Goal: Task Accomplishment & Management: Complete application form

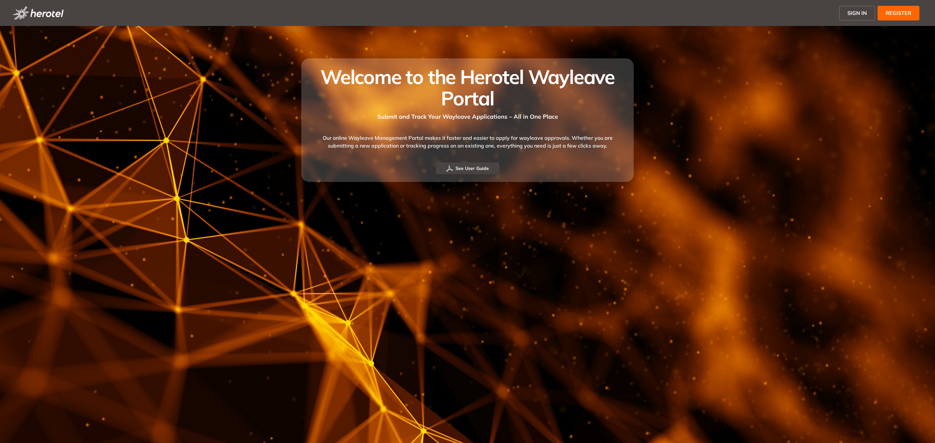
click at [849, 10] on span "SIGN IN" at bounding box center [856, 13] width 19 height 8
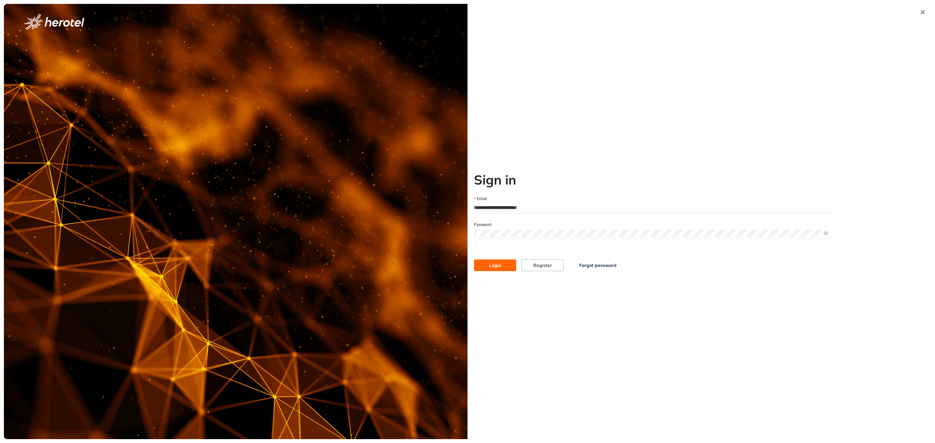
click at [488, 264] on button "Login" at bounding box center [495, 266] width 42 height 12
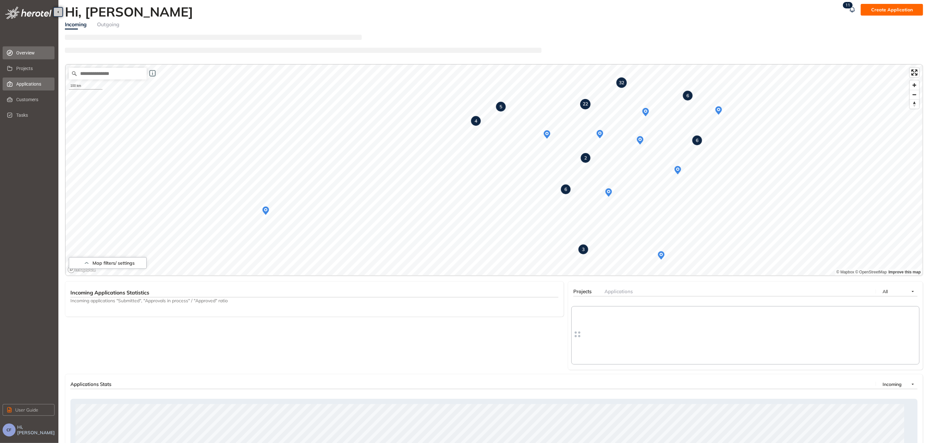
click at [25, 85] on span "Applications" at bounding box center [32, 84] width 33 height 13
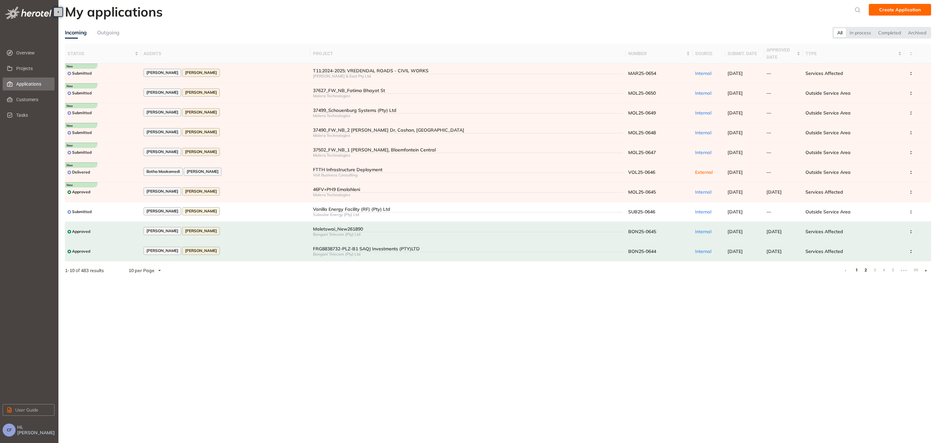
click at [865, 269] on link "2" at bounding box center [865, 271] width 6 height 10
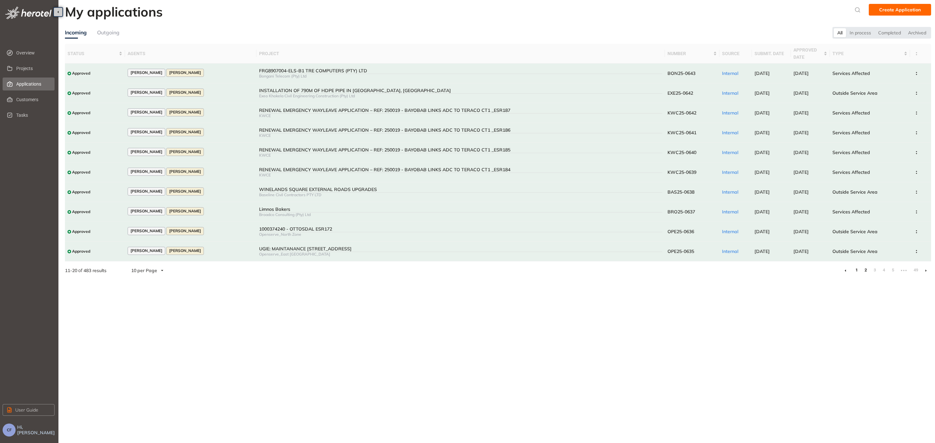
click at [856, 270] on link "1" at bounding box center [856, 271] width 6 height 10
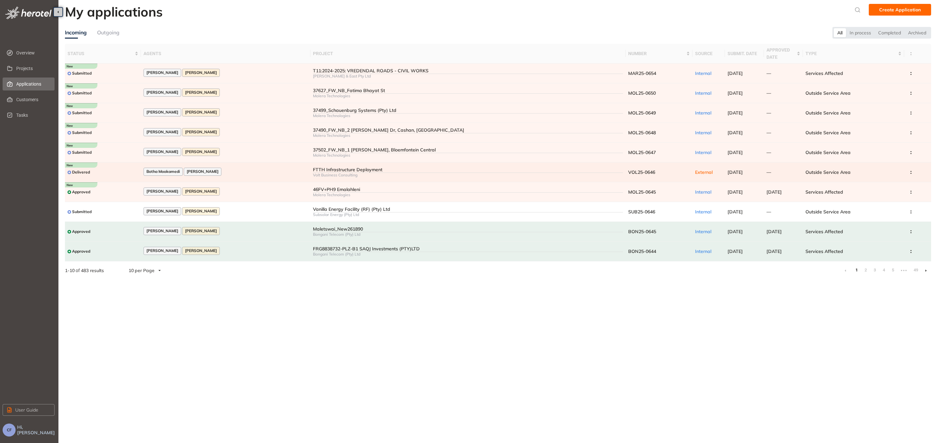
click at [352, 165] on td "FTTH Infrastructure Deployment Volt Business Consulting" at bounding box center [468, 173] width 316 height 20
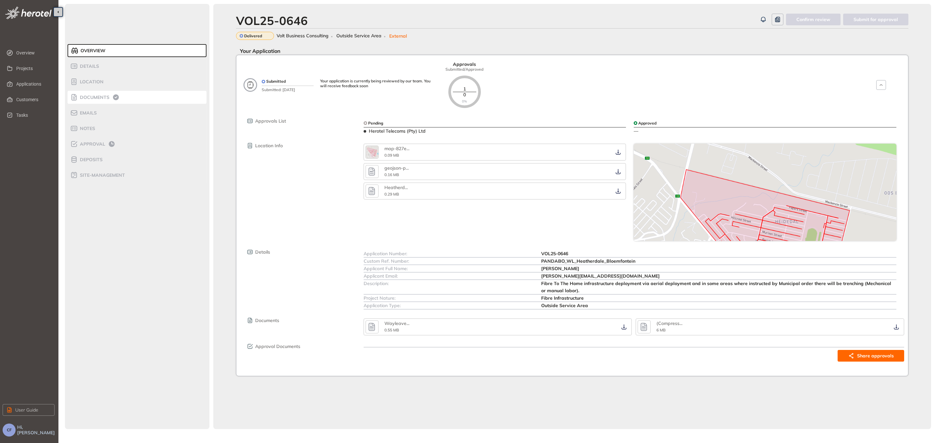
click at [95, 95] on span "Documents" at bounding box center [93, 98] width 31 height 6
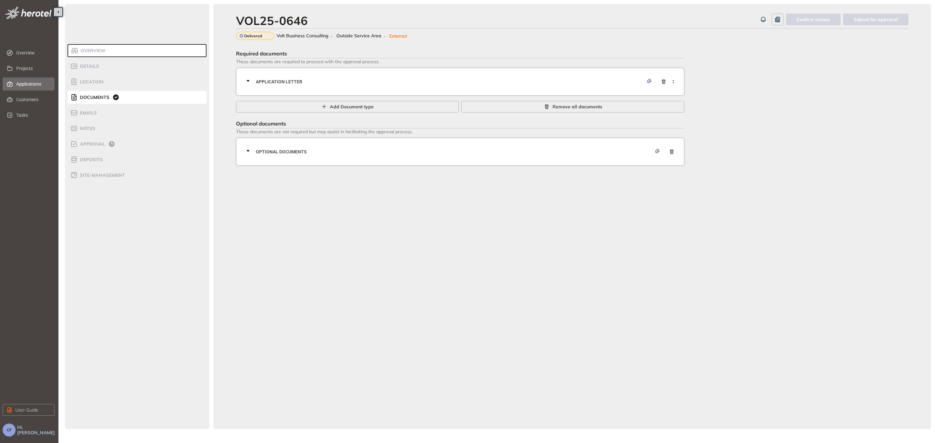
click at [20, 83] on span "Applications" at bounding box center [32, 84] width 33 height 13
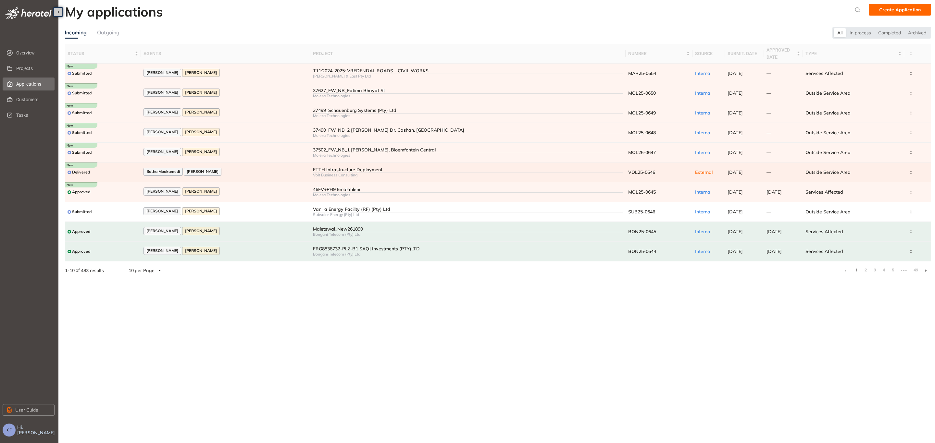
click at [374, 170] on div "FTTH Infrastructure Deployment" at bounding box center [468, 170] width 310 height 6
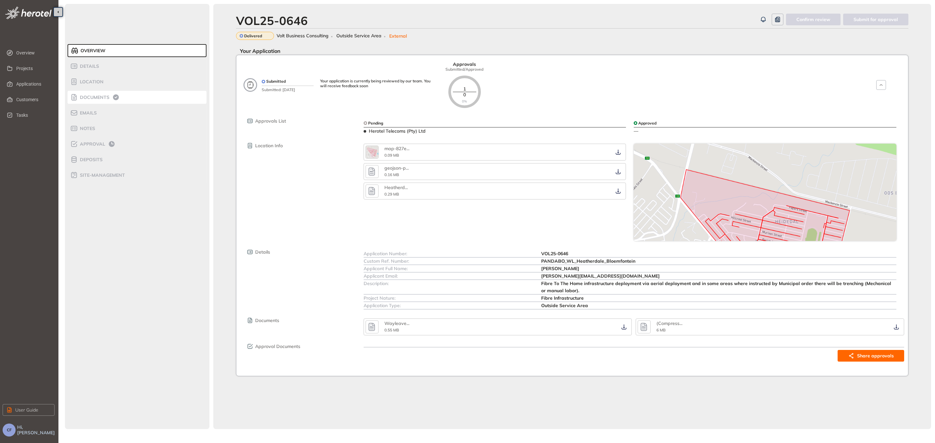
click at [92, 92] on li "Documents" at bounding box center [137, 97] width 139 height 13
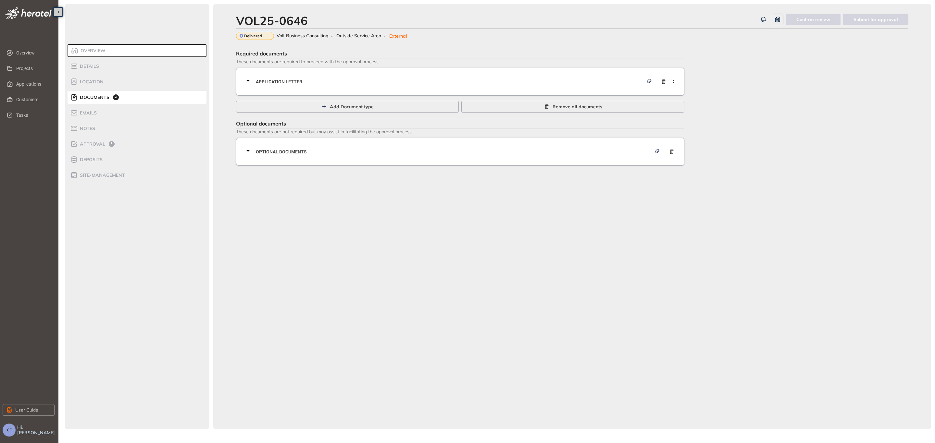
click at [301, 82] on span "Application letter" at bounding box center [450, 81] width 388 height 7
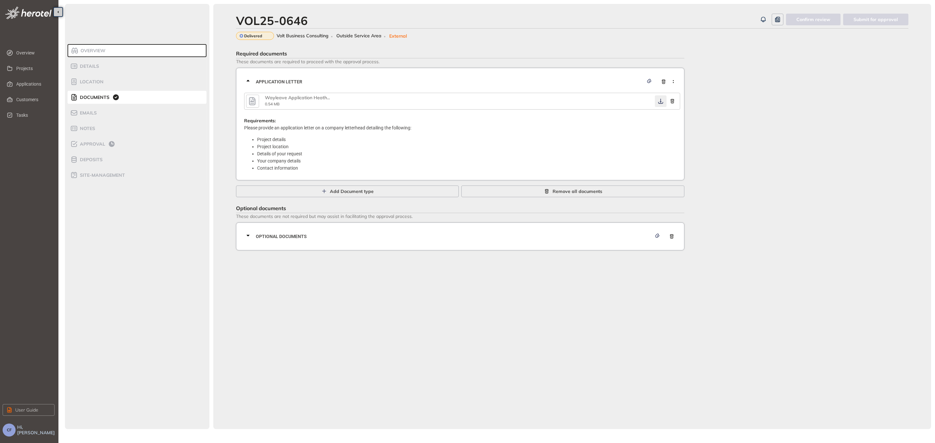
click at [660, 101] on icon "button" at bounding box center [660, 101] width 5 height 5
click at [382, 231] on div "Optional documents" at bounding box center [462, 236] width 436 height 19
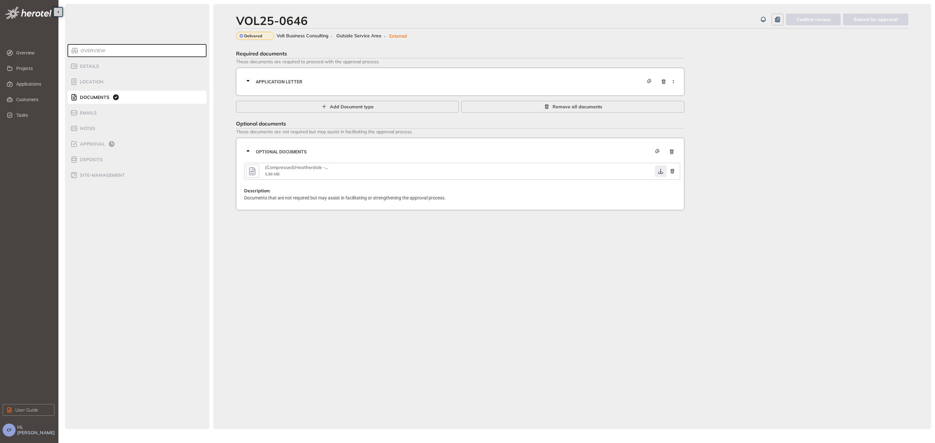
click at [659, 170] on icon "button" at bounding box center [660, 171] width 6 height 5
click at [87, 142] on span "Approval" at bounding box center [91, 145] width 27 height 6
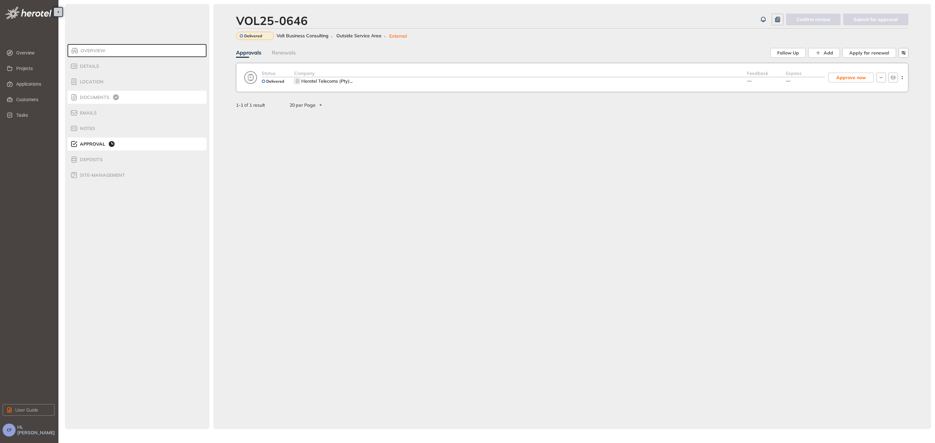
click at [93, 101] on div "Documents" at bounding box center [97, 97] width 55 height 8
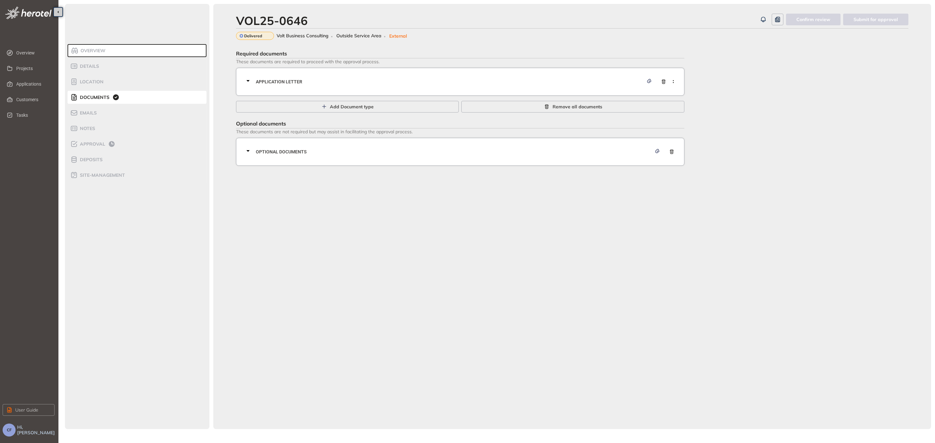
click at [288, 84] on span "Application letter" at bounding box center [450, 81] width 388 height 7
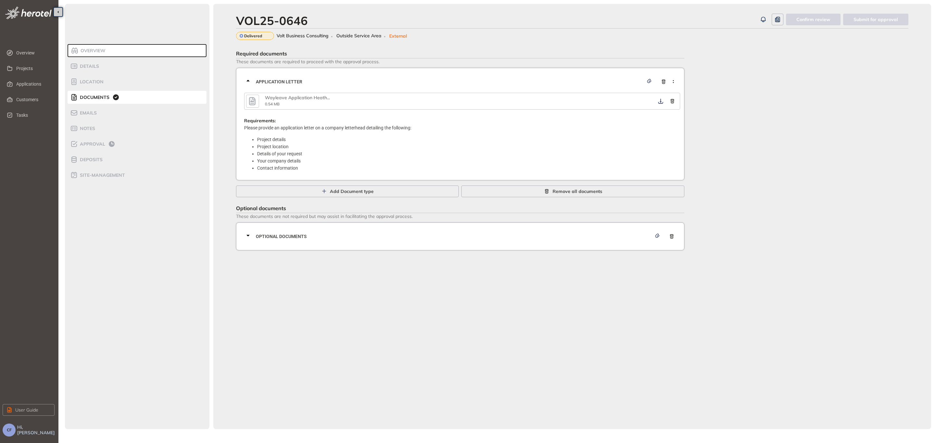
click at [288, 84] on span "Application letter" at bounding box center [450, 81] width 388 height 7
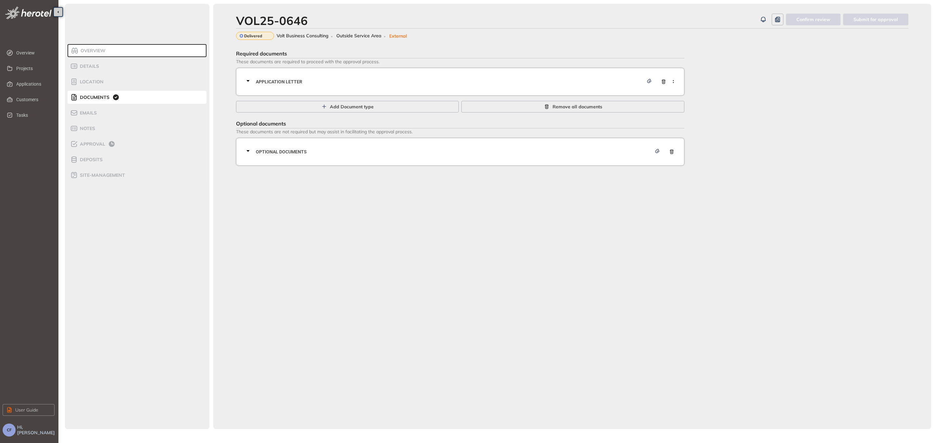
click at [302, 154] on span "Optional documents" at bounding box center [454, 151] width 396 height 7
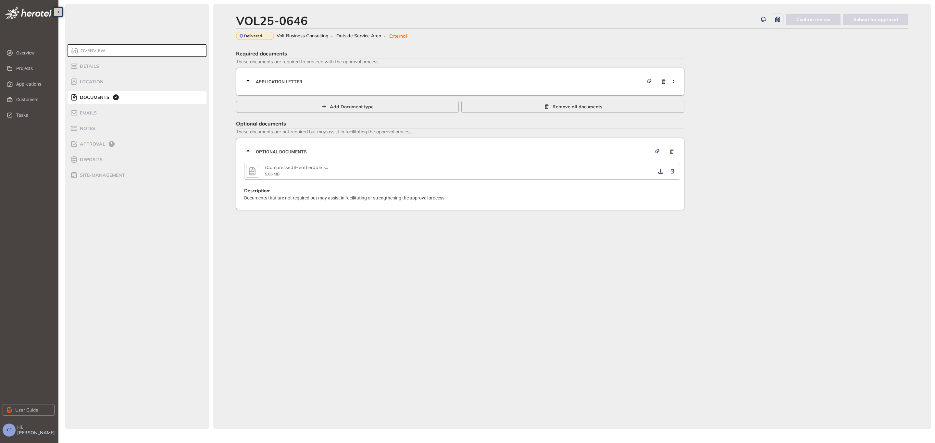
click at [316, 154] on span "Optional documents" at bounding box center [454, 151] width 396 height 7
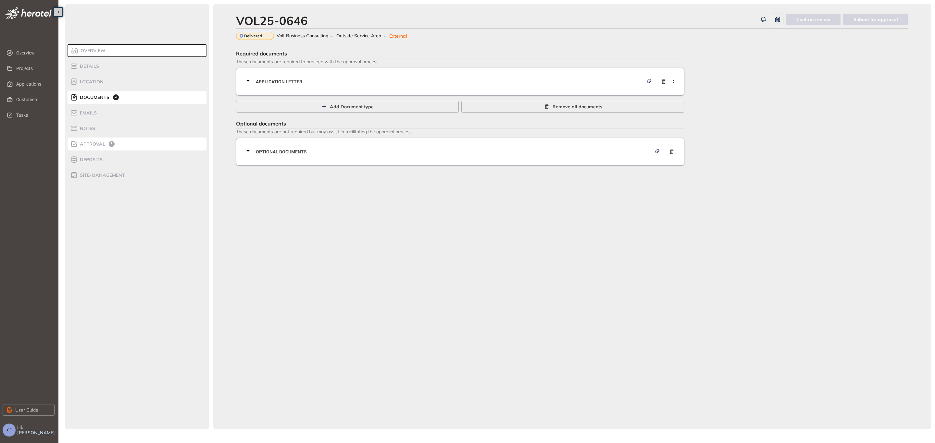
click at [83, 147] on div "Approval" at bounding box center [97, 144] width 55 height 8
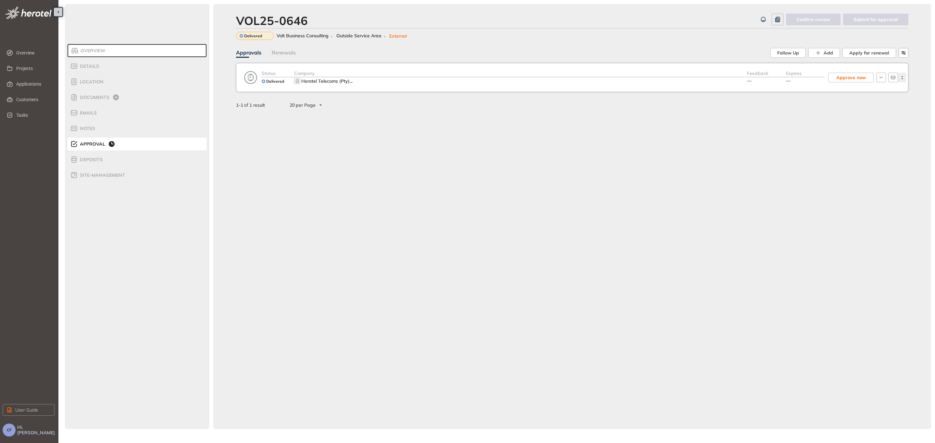
click at [902, 80] on button "button" at bounding box center [902, 78] width 8 height 10
click at [899, 101] on button "View approval form" at bounding box center [875, 105] width 56 height 10
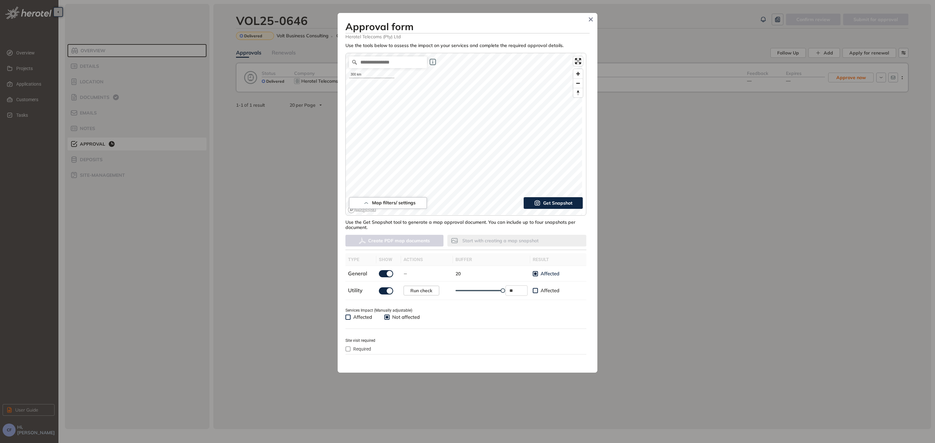
type input "**"
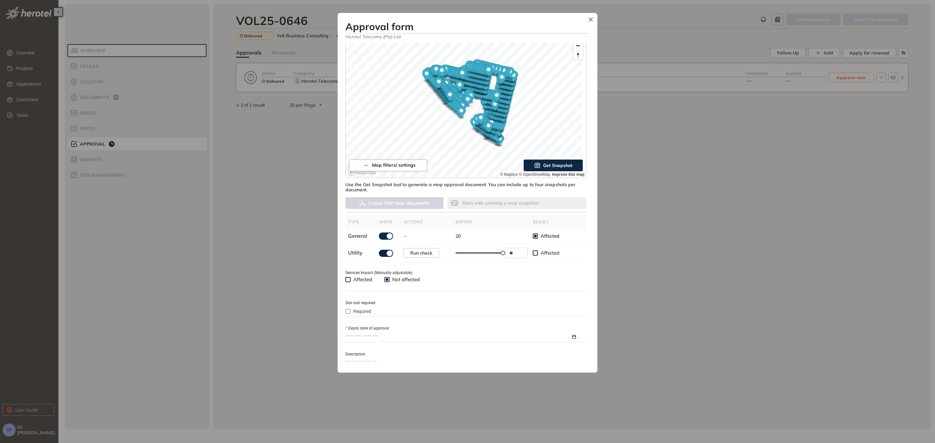
scroll to position [49, 0]
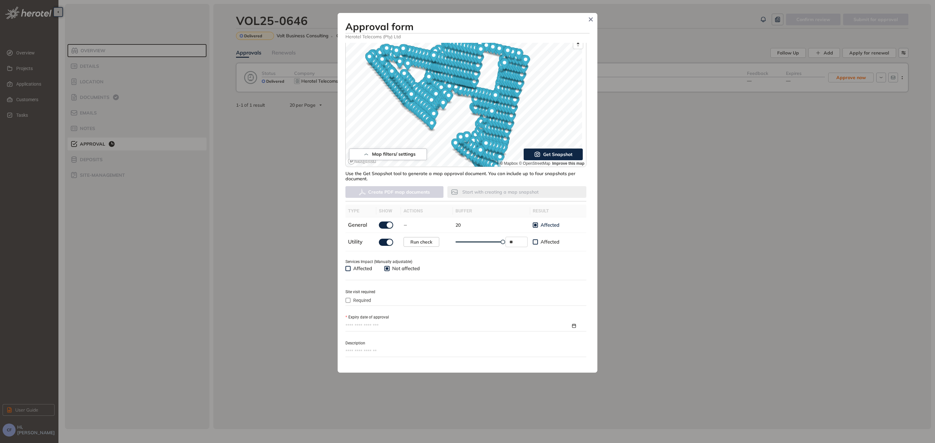
click at [590, 87] on div "Approval form Herotel Telecoms (Pty) Ltd Use the tools below to assess the impa…" at bounding box center [468, 193] width 260 height 360
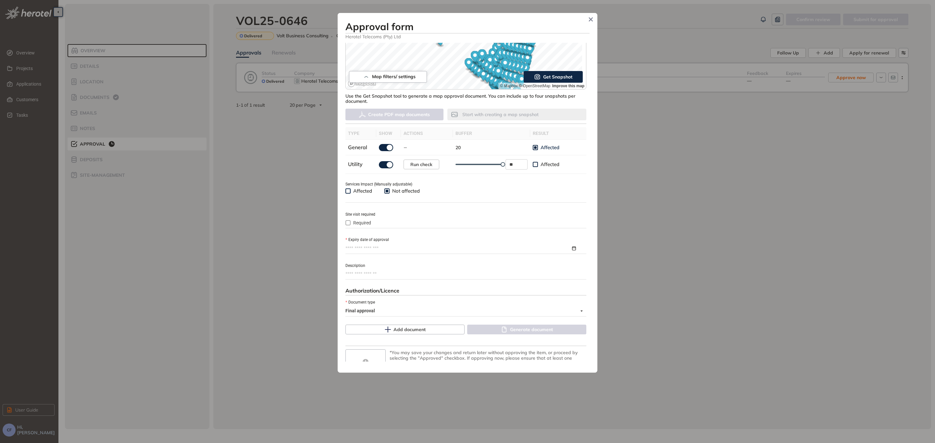
scroll to position [149, 0]
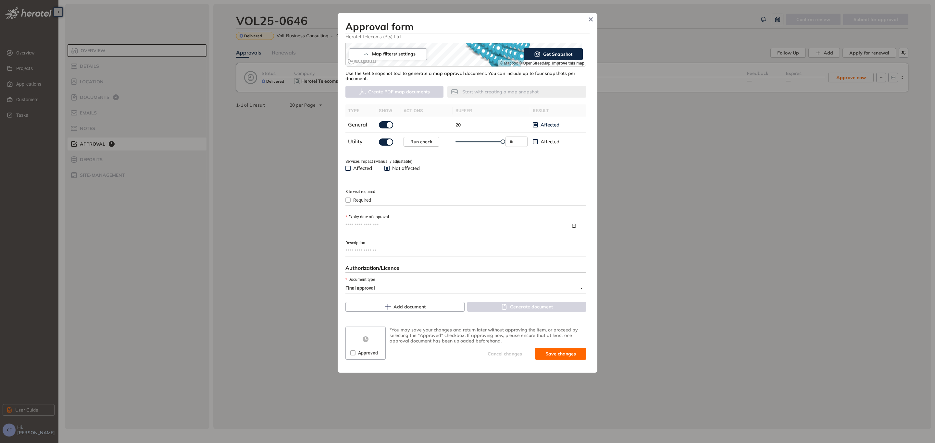
click at [397, 224] on input "Expiry date of approval" at bounding box center [457, 225] width 225 height 7
click at [452, 240] on button "button" at bounding box center [451, 241] width 7 height 13
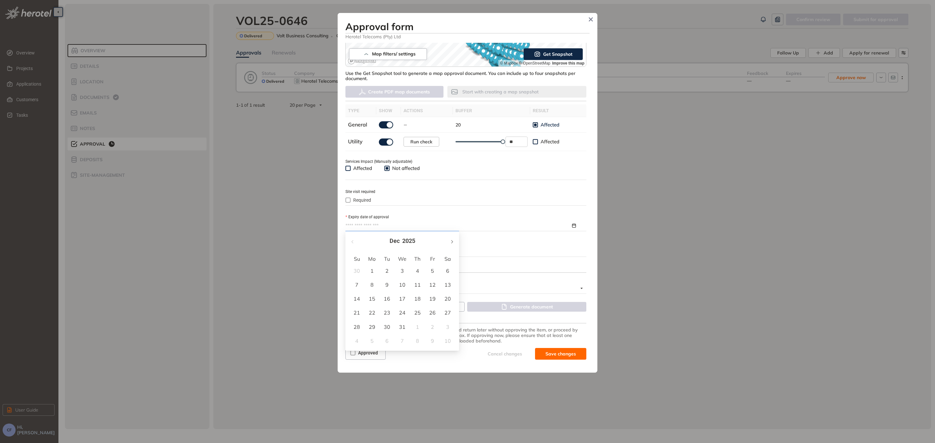
click at [452, 240] on button "button" at bounding box center [451, 241] width 7 height 13
type input "**********"
click at [430, 309] on div "27" at bounding box center [432, 313] width 8 height 8
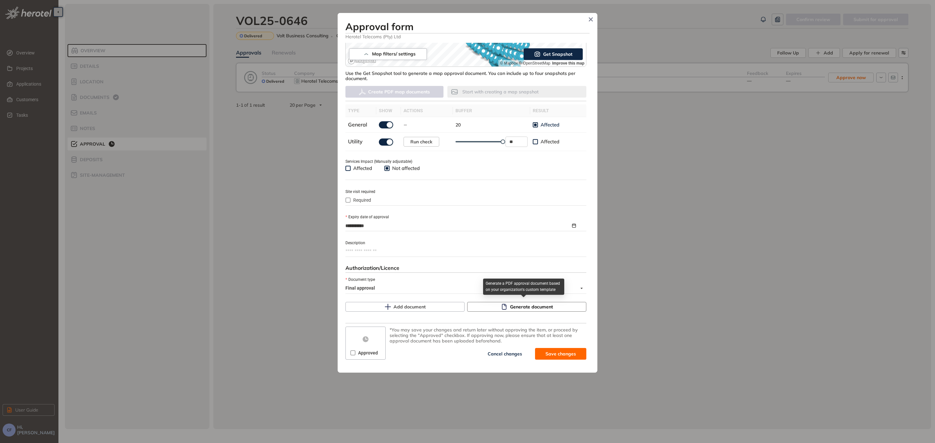
click at [485, 305] on button "Generate document" at bounding box center [526, 307] width 119 height 10
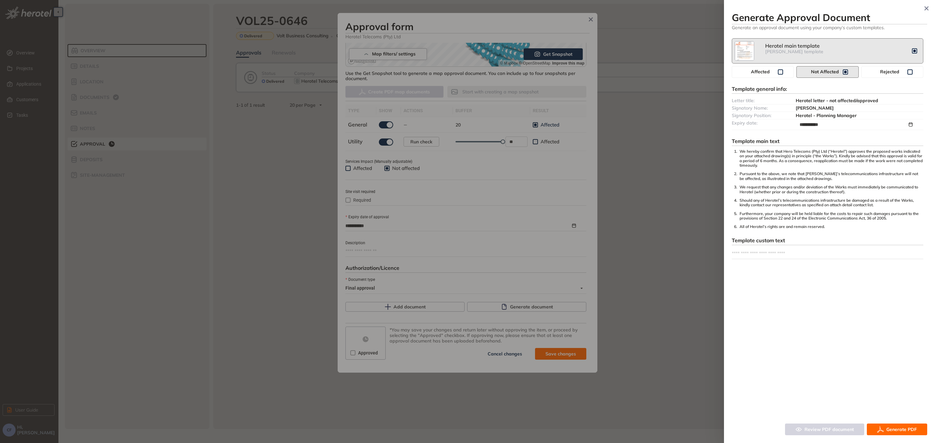
click at [891, 429] on span "Generate PDF" at bounding box center [901, 429] width 31 height 7
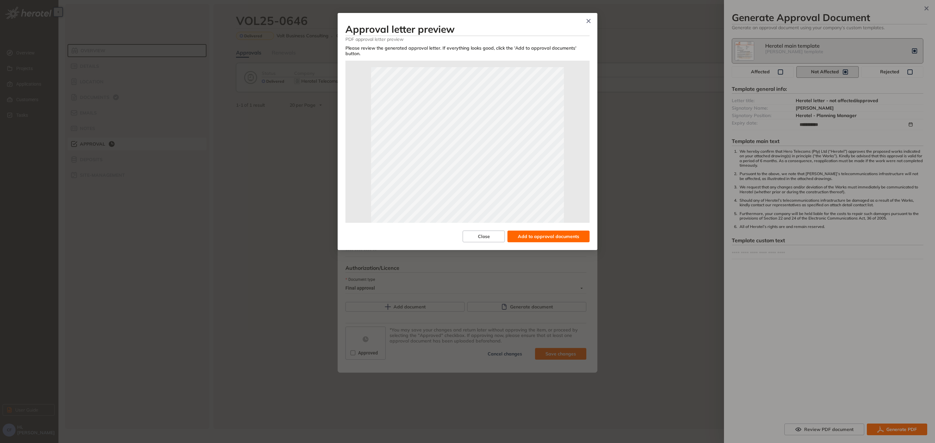
click at [560, 233] on span "Add to approval documents" at bounding box center [548, 236] width 61 height 7
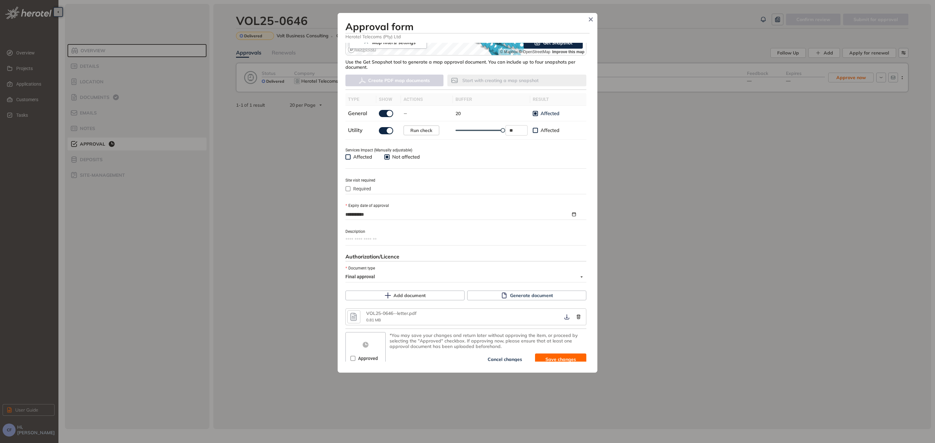
scroll to position [166, 0]
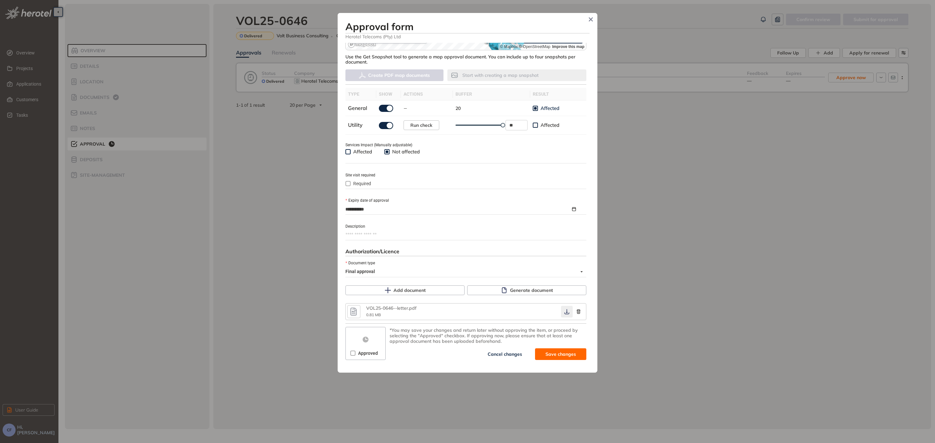
click at [564, 309] on icon "button" at bounding box center [566, 311] width 6 height 5
click at [546, 352] on span "Save and approve" at bounding box center [555, 354] width 41 height 7
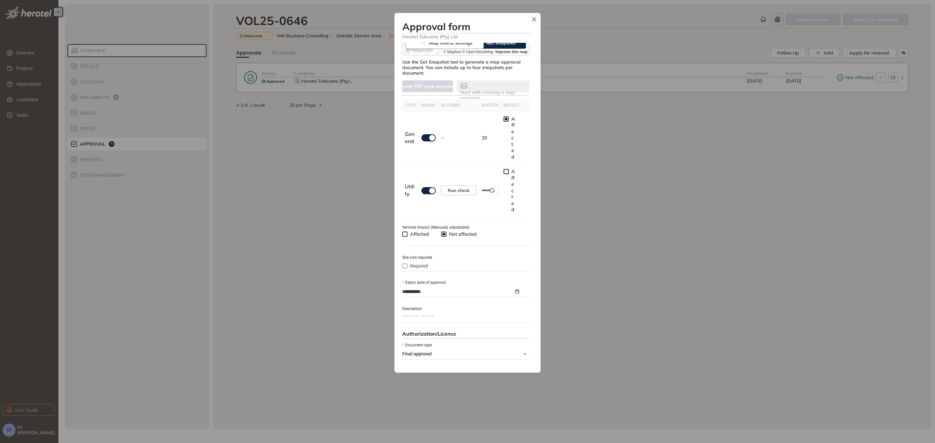
type textarea "**********"
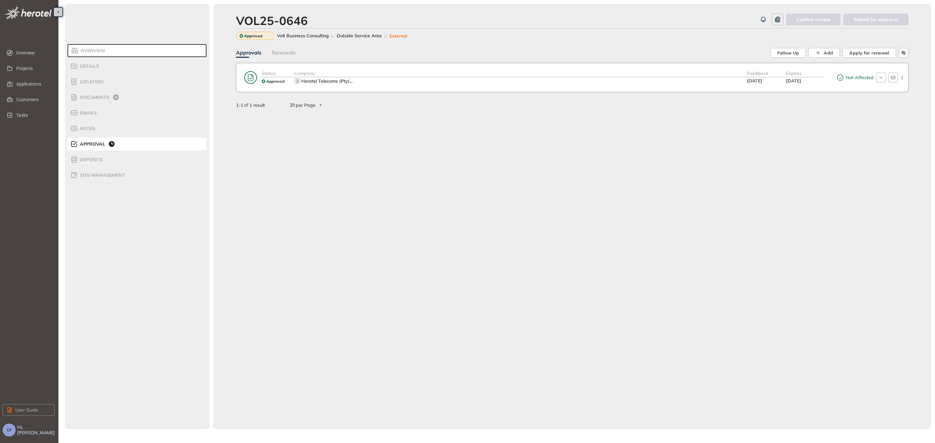
click at [638, 78] on div "Herotel Telecoms (Pty) ..." at bounding box center [520, 81] width 453 height 8
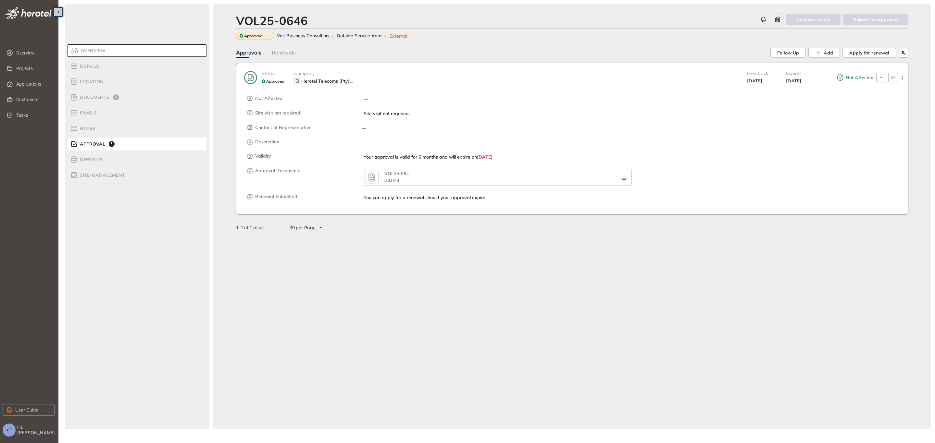
click at [328, 247] on div "VOL25-0646 Confirm review Submit for approval Approved Volt Business Consulting…" at bounding box center [572, 217] width 718 height 426
click at [25, 82] on span "Applications" at bounding box center [32, 84] width 33 height 13
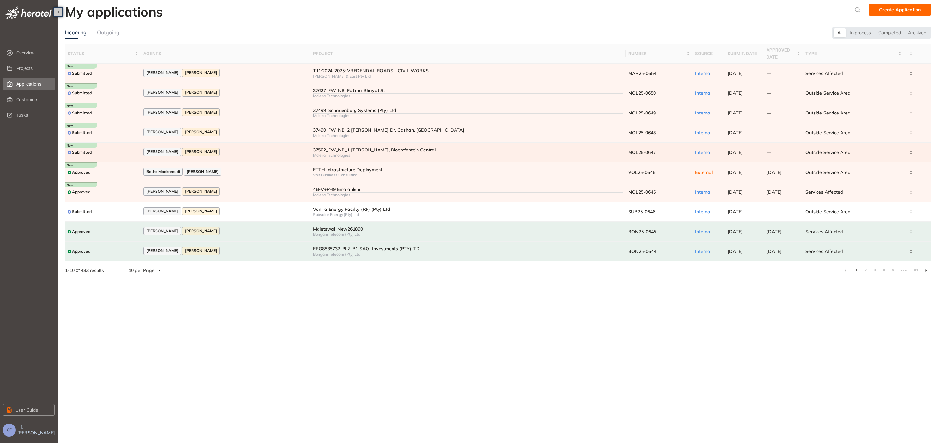
click at [285, 151] on div "[PERSON_NAME] [PERSON_NAME]" at bounding box center [225, 152] width 164 height 9
